Goal: Task Accomplishment & Management: Manage account settings

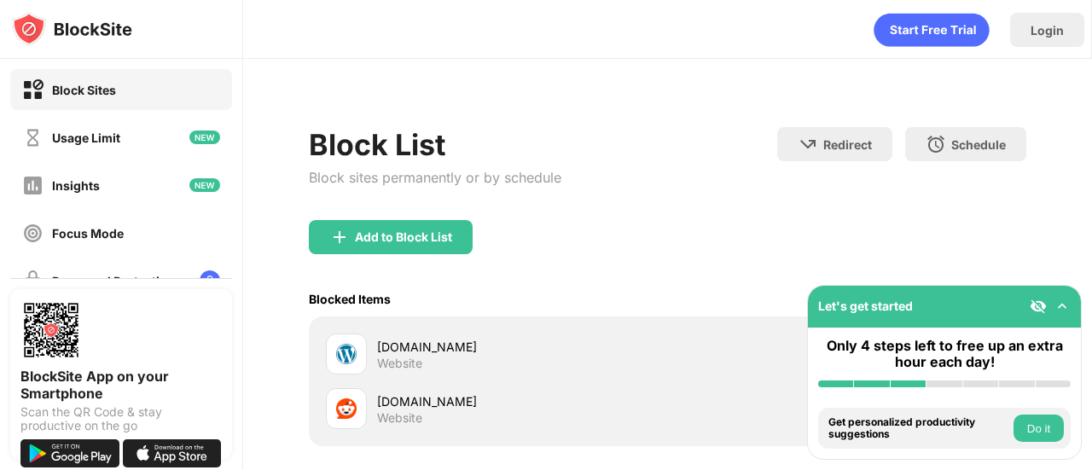
scroll to position [169, 0]
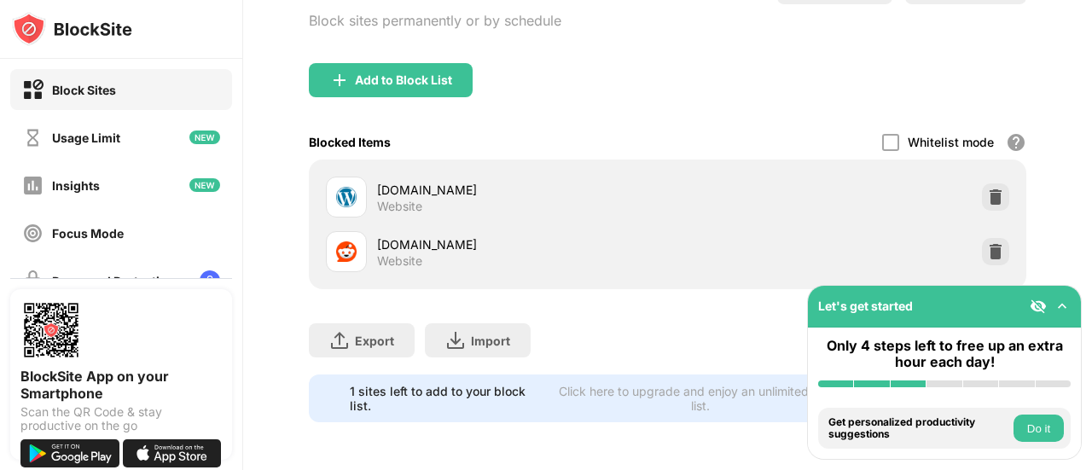
click at [1092, 345] on div "Login Block List Block sites permanently or by schedule Redirect Choose a site …" at bounding box center [667, 235] width 849 height 470
click at [987, 243] on img at bounding box center [995, 251] width 17 height 17
